Goal: Task Accomplishment & Management: Use online tool/utility

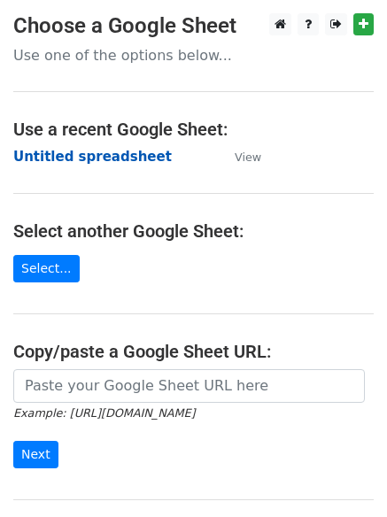
click at [104, 151] on strong "Untitled spreadsheet" at bounding box center [92, 157] width 158 height 16
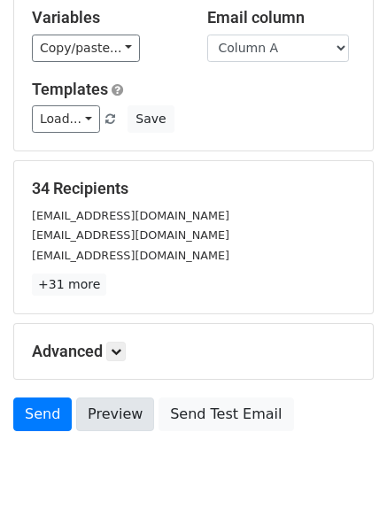
scroll to position [171, 0]
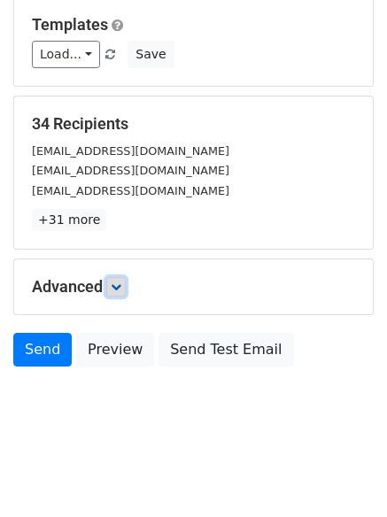
click at [119, 289] on icon at bounding box center [116, 286] width 11 height 11
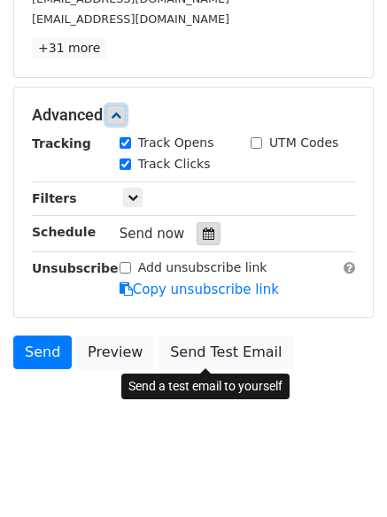
scroll to position [344, 0]
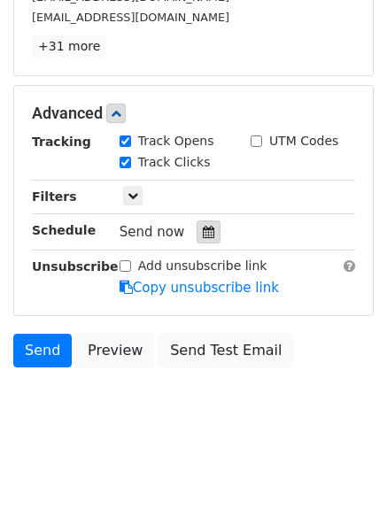
click at [205, 228] on icon at bounding box center [209, 232] width 12 height 12
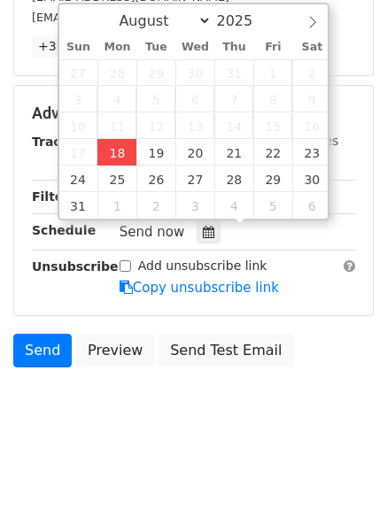
type input "2025-08-18 13:01"
type input "01"
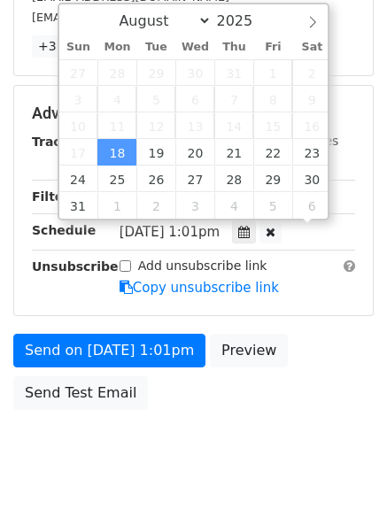
scroll to position [1, 0]
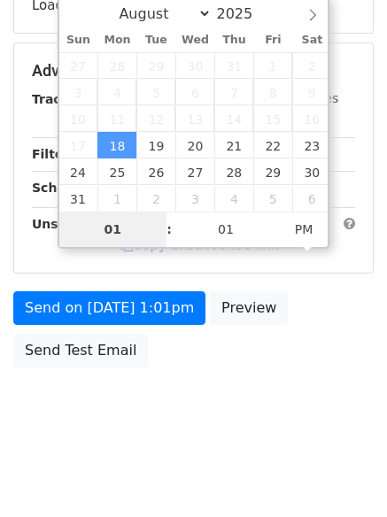
type input "4"
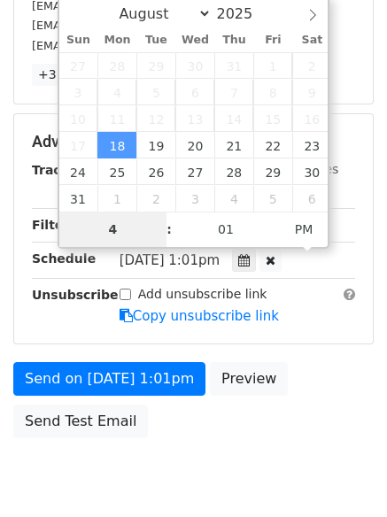
scroll to position [344, 0]
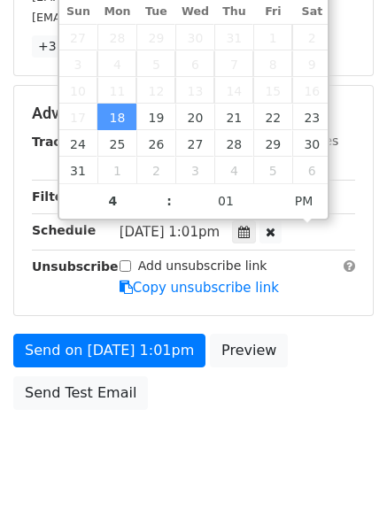
type input "2025-08-18 16:01"
click at [224, 435] on body "New Campaign Daily emails left: 50 Google Sheet: Untitled spreadsheet Variables…" at bounding box center [193, 79] width 387 height 820
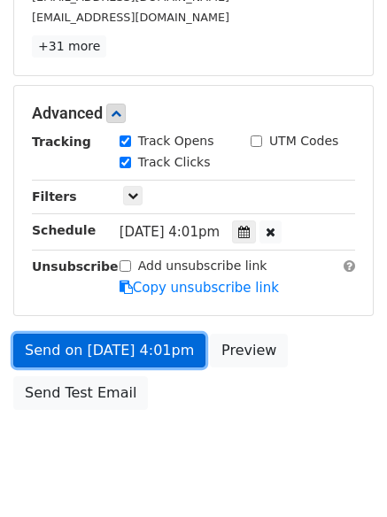
click at [146, 341] on link "Send on Aug 18 at 4:01pm" at bounding box center [109, 351] width 192 height 34
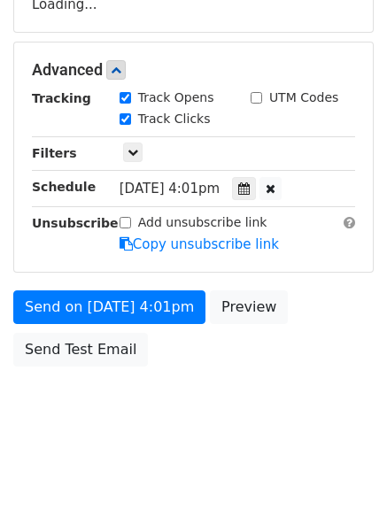
scroll to position [316, 0]
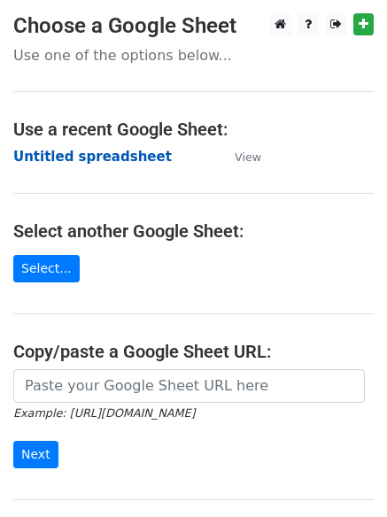
click at [142, 162] on strong "Untitled spreadsheet" at bounding box center [92, 157] width 158 height 16
click at [138, 158] on strong "Untitled spreadsheet" at bounding box center [92, 157] width 158 height 16
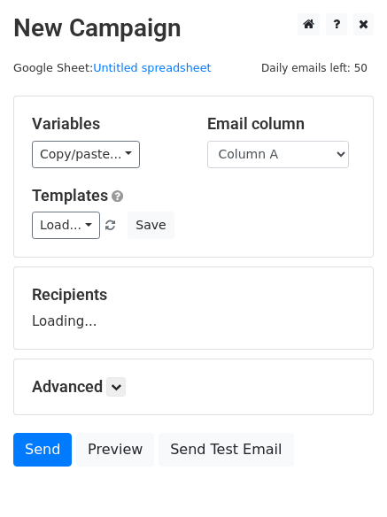
select select "Column B"
click at [207, 141] on select "Column A Column B Column C" at bounding box center [278, 154] width 142 height 27
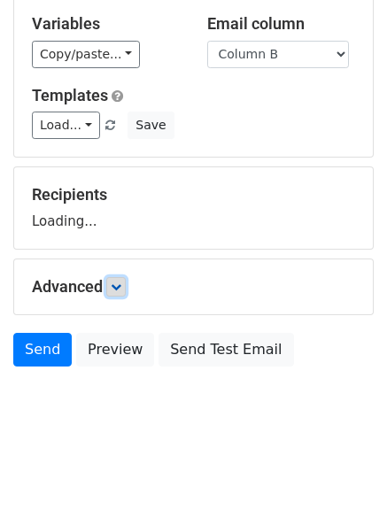
click at [121, 289] on icon at bounding box center [116, 286] width 11 height 11
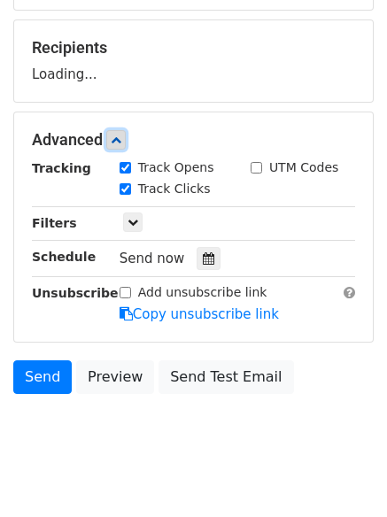
scroll to position [250, 0]
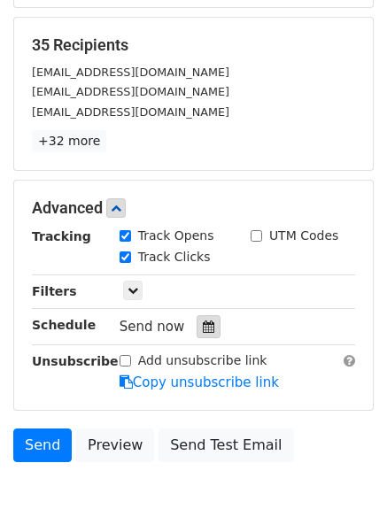
click at [204, 327] on icon at bounding box center [209, 326] width 12 height 12
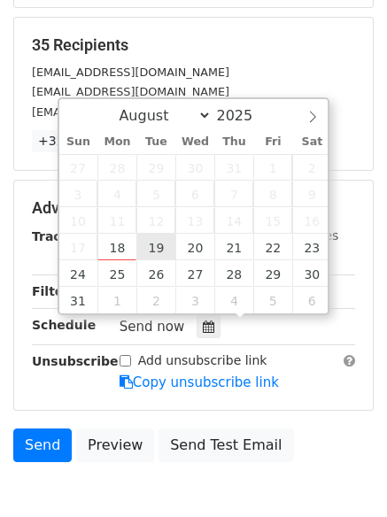
type input "2025-08-19 12:00"
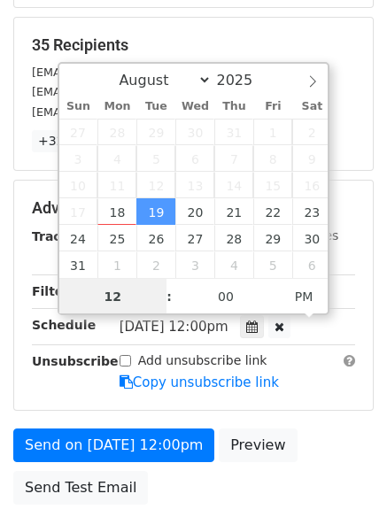
scroll to position [1, 0]
type input "5"
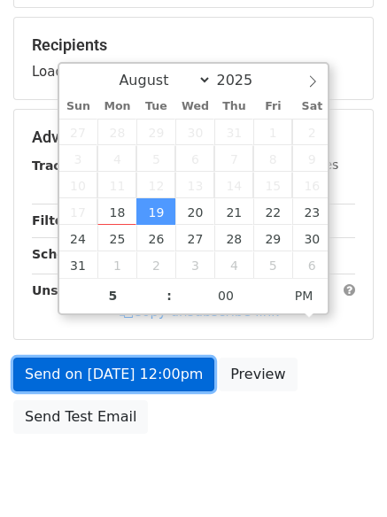
type input "2025-08-19 17:00"
click at [144, 366] on link "Send on Aug 19 at 12:00pm" at bounding box center [113, 374] width 201 height 34
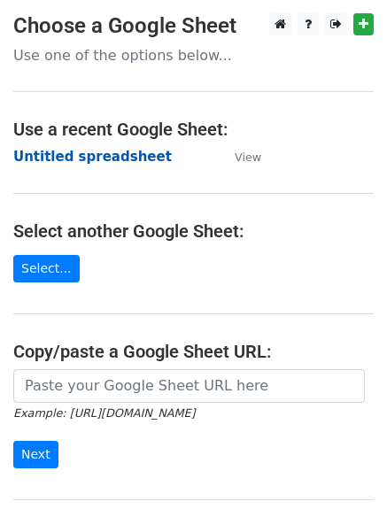
click at [88, 161] on strong "Untitled spreadsheet" at bounding box center [92, 157] width 158 height 16
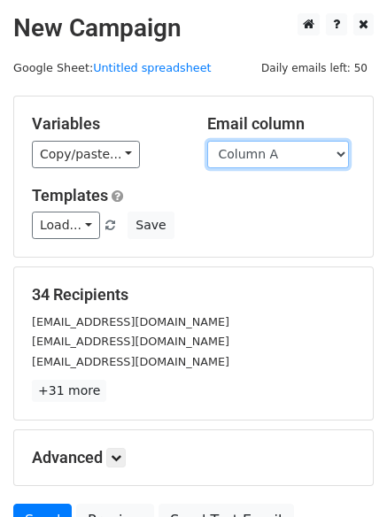
click at [299, 144] on select "Column A Column B Column C" at bounding box center [278, 154] width 142 height 27
select select "Column C"
click at [207, 141] on select "Column A Column B Column C" at bounding box center [278, 154] width 142 height 27
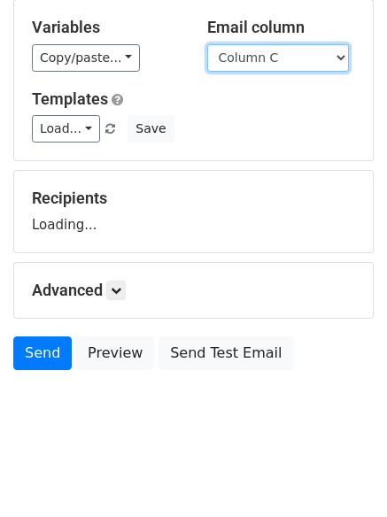
scroll to position [100, 0]
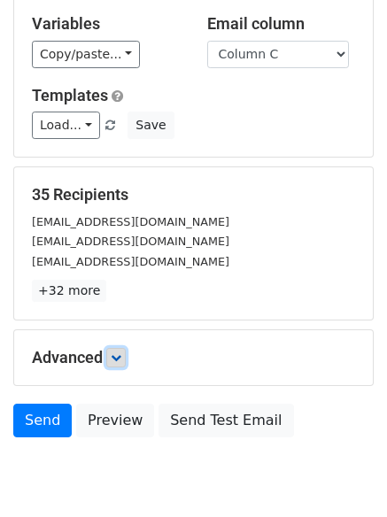
click at [117, 353] on icon at bounding box center [116, 357] width 11 height 11
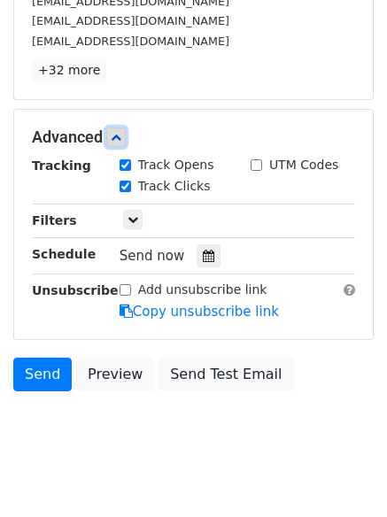
scroll to position [344, 0]
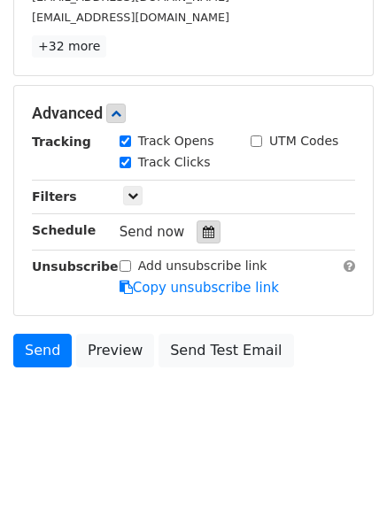
click at [205, 238] on icon at bounding box center [209, 232] width 12 height 12
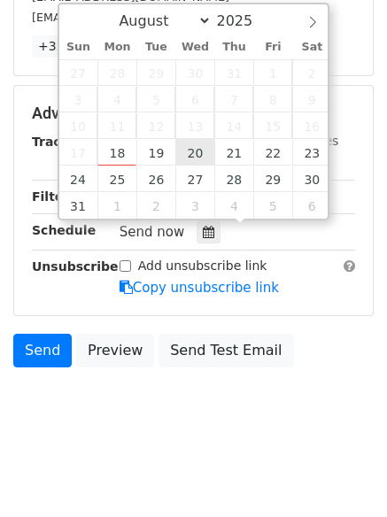
type input "2025-08-20 12:00"
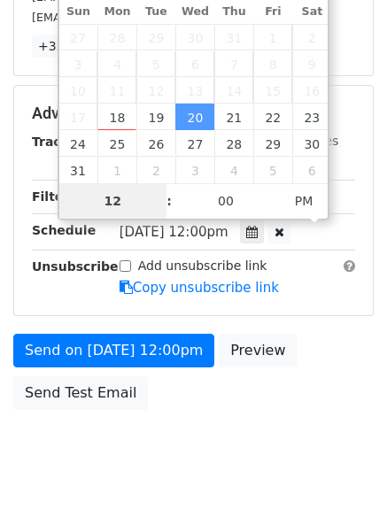
scroll to position [316, 0]
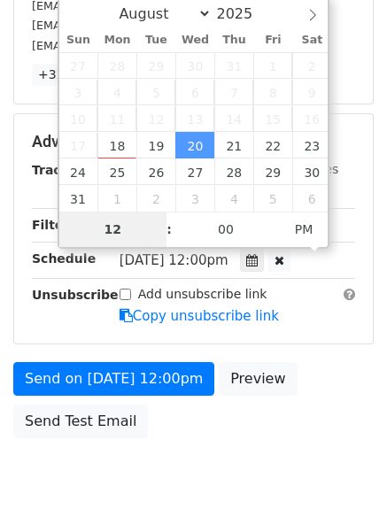
type input "6"
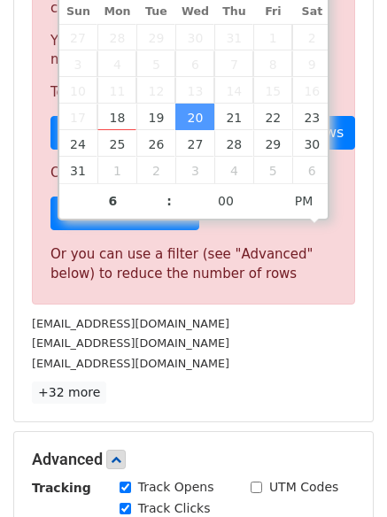
type input "2025-08-20 18:00"
click at [165, 321] on div "contact@cristallin.com" at bounding box center [194, 323] width 350 height 20
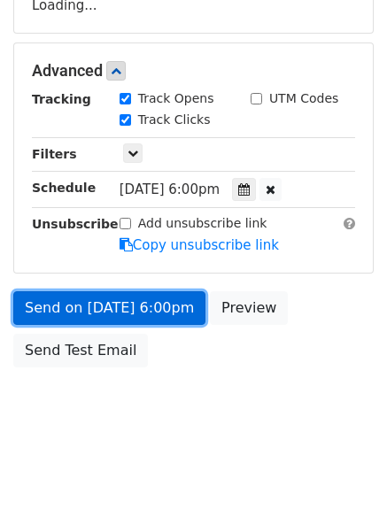
click at [173, 312] on link "Send on Aug 20 at 6:00pm" at bounding box center [109, 308] width 192 height 34
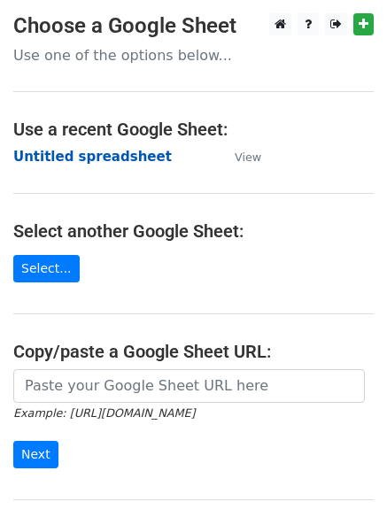
click at [115, 156] on strong "Untitled spreadsheet" at bounding box center [92, 157] width 158 height 16
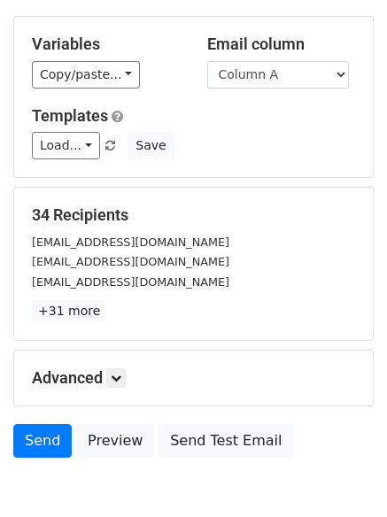
scroll to position [171, 0]
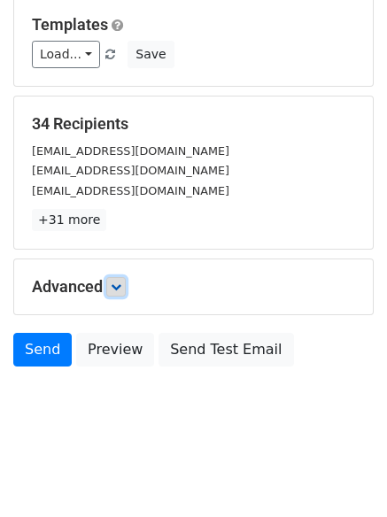
click at [115, 290] on icon at bounding box center [116, 286] width 11 height 11
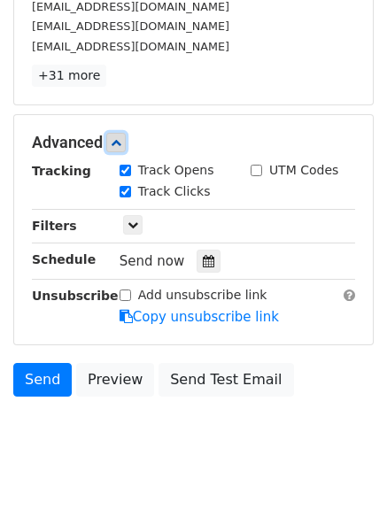
scroll to position [334, 0]
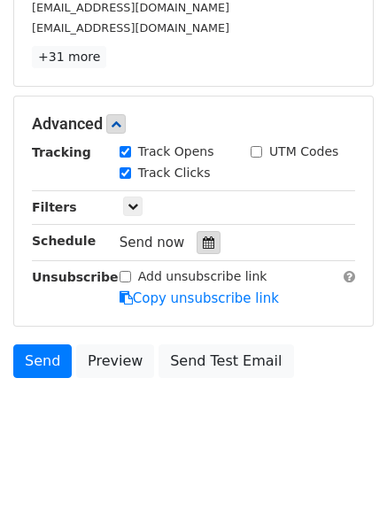
click at [204, 247] on icon at bounding box center [209, 242] width 12 height 12
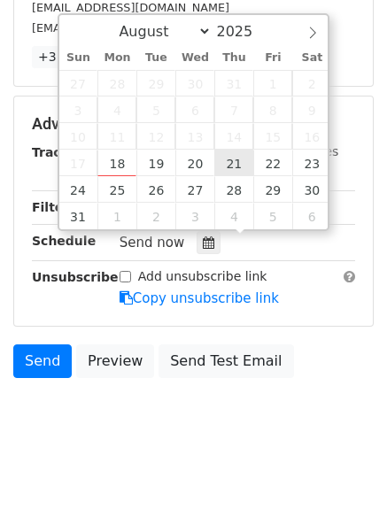
type input "[DATE] 12:00"
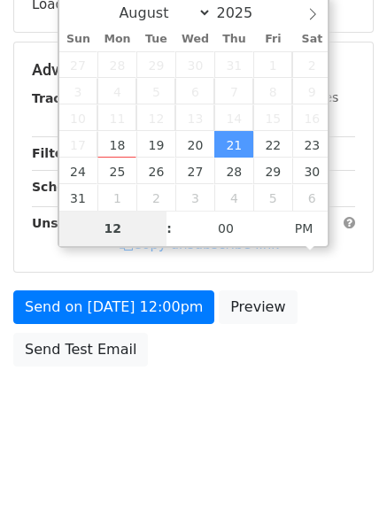
scroll to position [316, 0]
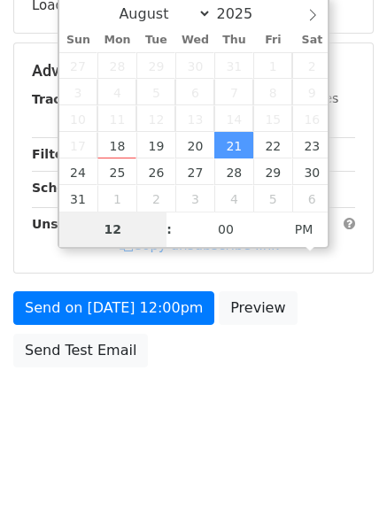
type input "7"
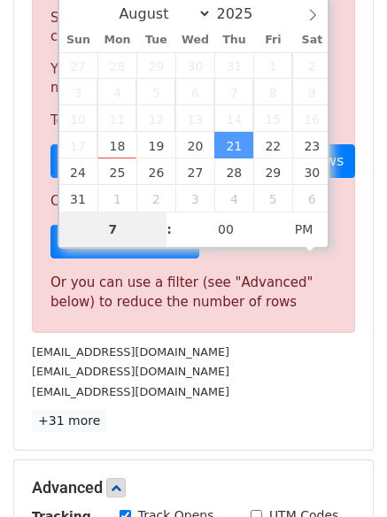
scroll to position [334, 0]
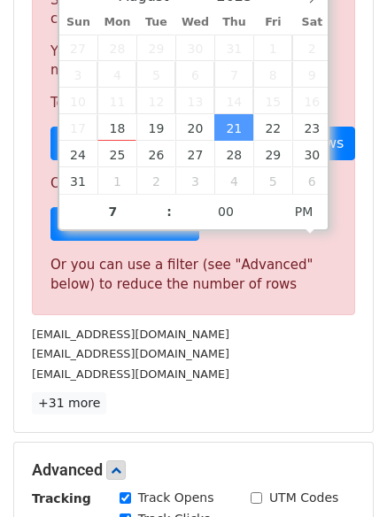
type input "[DATE] 19:00"
click at [176, 324] on div "[EMAIL_ADDRESS][DOMAIN_NAME]" at bounding box center [194, 334] width 350 height 20
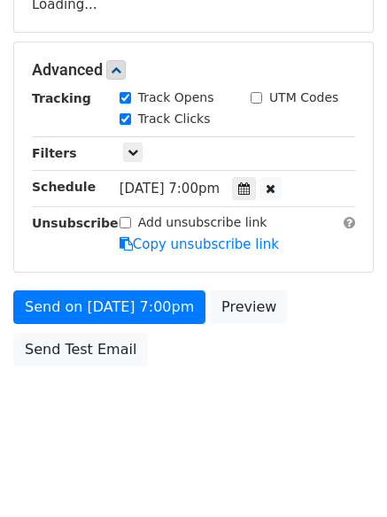
scroll to position [316, 0]
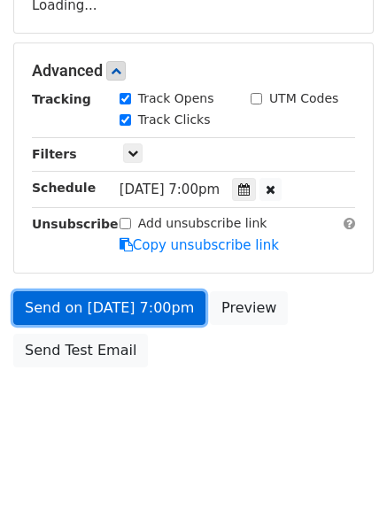
click at [121, 291] on link "Send on [DATE] 7:00pm" at bounding box center [109, 308] width 192 height 34
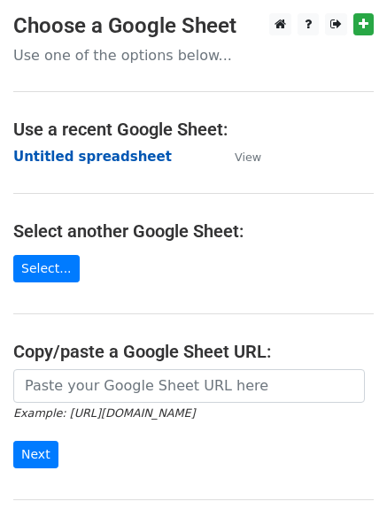
click at [103, 158] on strong "Untitled spreadsheet" at bounding box center [92, 157] width 158 height 16
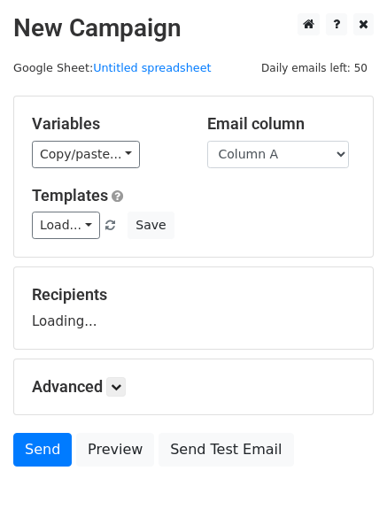
click at [253, 132] on h5 "Email column" at bounding box center [281, 123] width 149 height 19
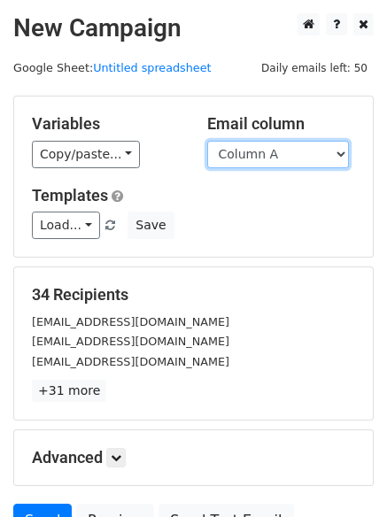
click at [252, 150] on select "Column A Column B Column C" at bounding box center [278, 154] width 142 height 27
select select "Column B"
click at [207, 141] on select "Column A Column B Column C" at bounding box center [278, 154] width 142 height 27
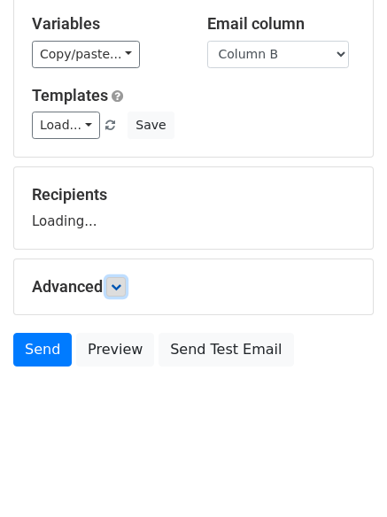
click at [119, 294] on link at bounding box center [115, 286] width 19 height 19
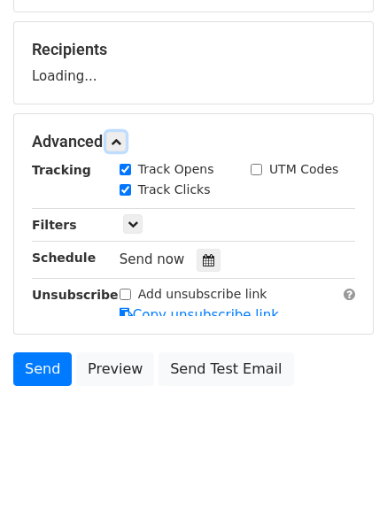
scroll to position [249, 0]
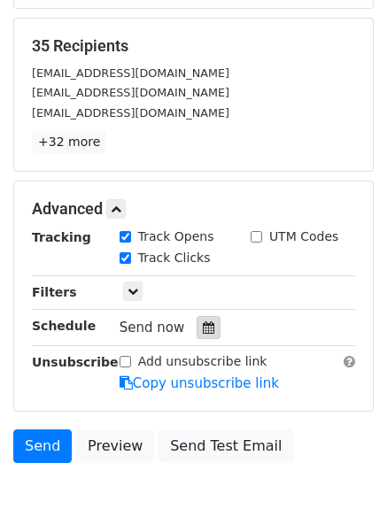
click at [204, 319] on div at bounding box center [208, 327] width 24 height 23
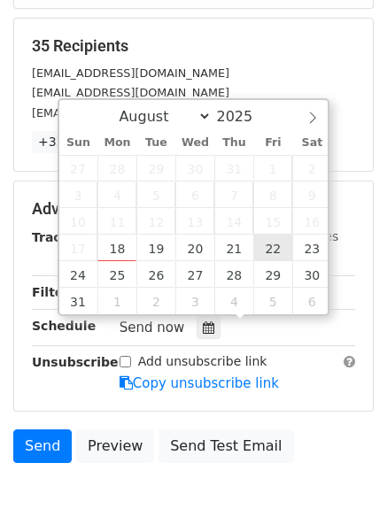
type input "[DATE] 12:00"
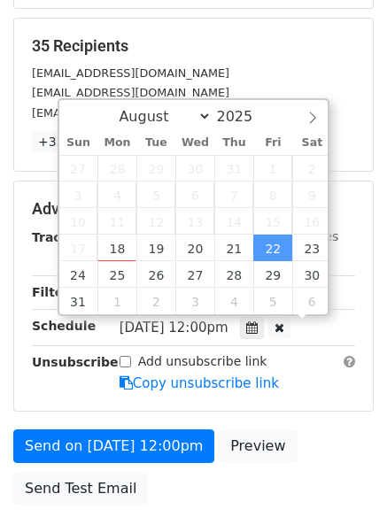
scroll to position [1, 0]
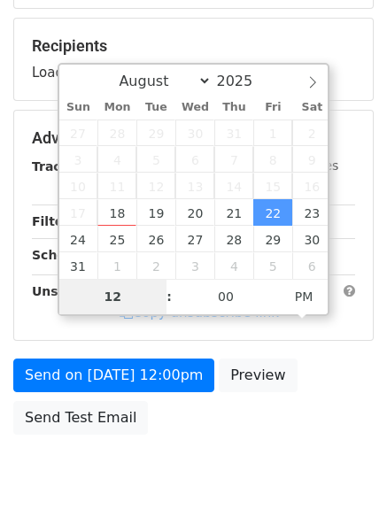
type input "8"
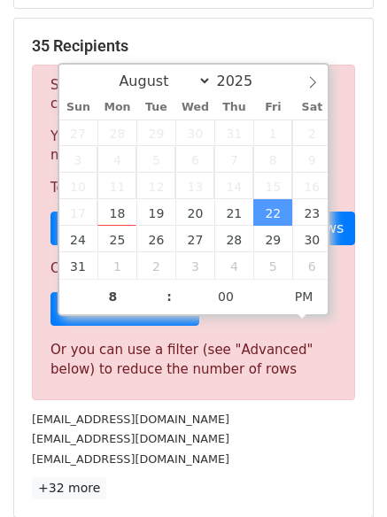
type input "[DATE] 20:00"
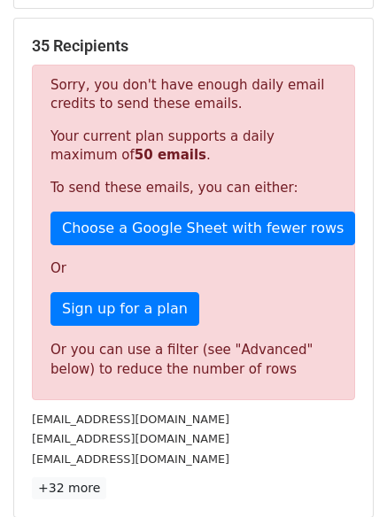
click at [176, 452] on div "[EMAIL_ADDRESS][DOMAIN_NAME]" at bounding box center [194, 459] width 350 height 20
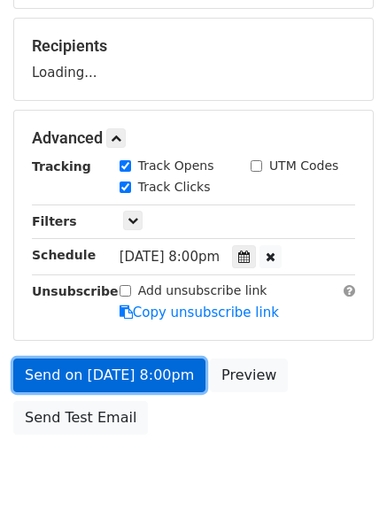
click at [161, 363] on link "Send on [DATE] 8:00pm" at bounding box center [109, 375] width 192 height 34
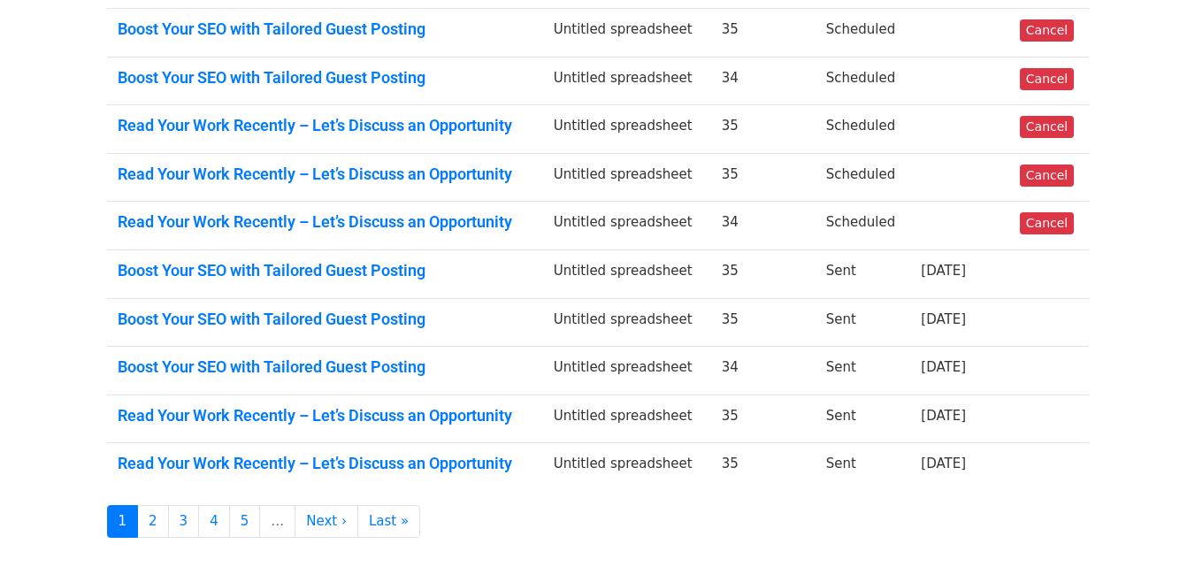
scroll to position [177, 0]
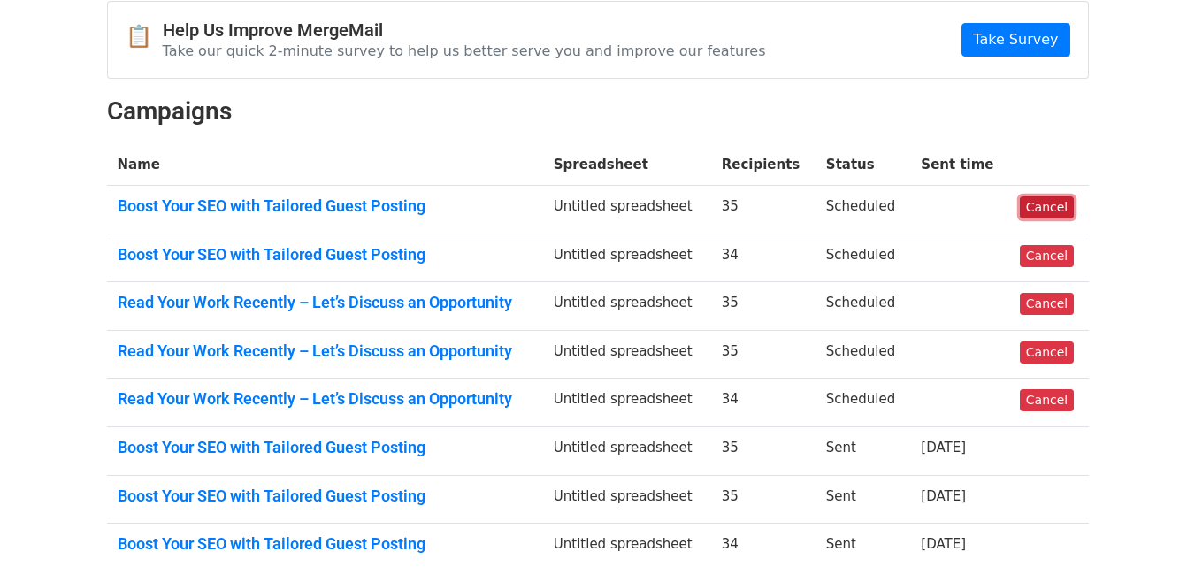
click at [1065, 206] on link "Cancel" at bounding box center [1047, 207] width 54 height 22
click at [1039, 260] on link "Cancel" at bounding box center [1047, 256] width 54 height 22
